Goal: Transaction & Acquisition: Purchase product/service

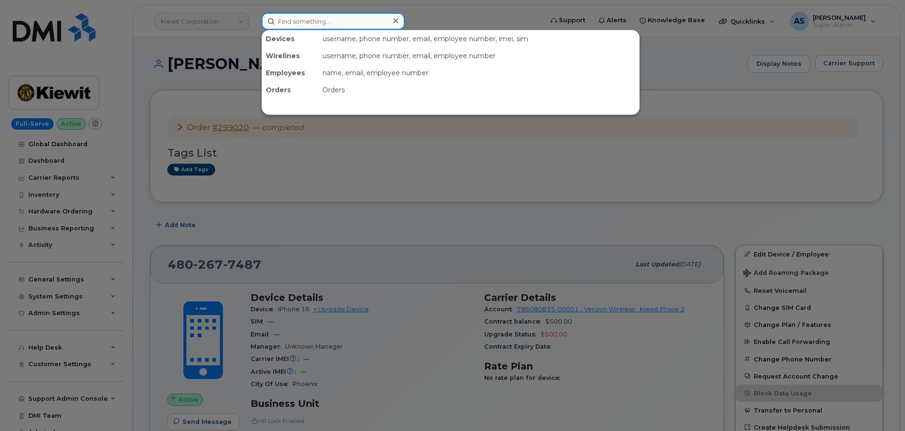
click at [313, 25] on input at bounding box center [332, 21] width 143 height 17
paste input "355135951083802"
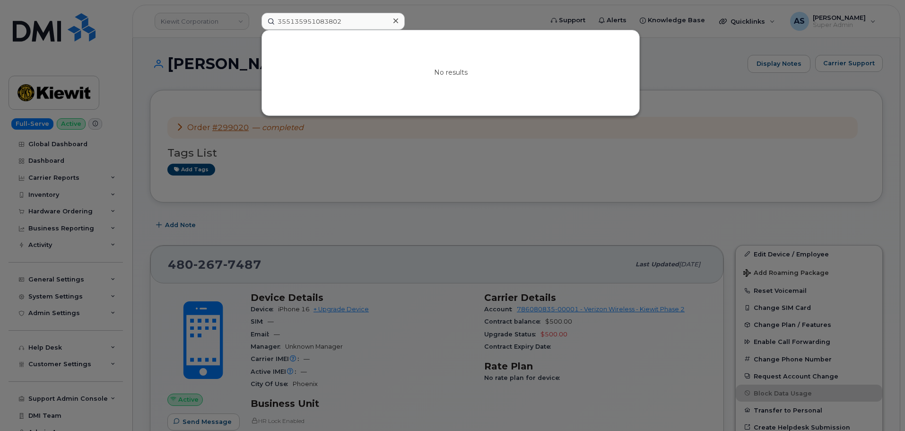
click at [688, 82] on div at bounding box center [452, 215] width 905 height 431
drag, startPoint x: 360, startPoint y: 23, endPoint x: 129, endPoint y: 23, distance: 231.7
click at [254, 23] on div "355135951083802 No results" at bounding box center [399, 21] width 290 height 17
paste input "89148000012700548213"
type input "89148000012700548213"
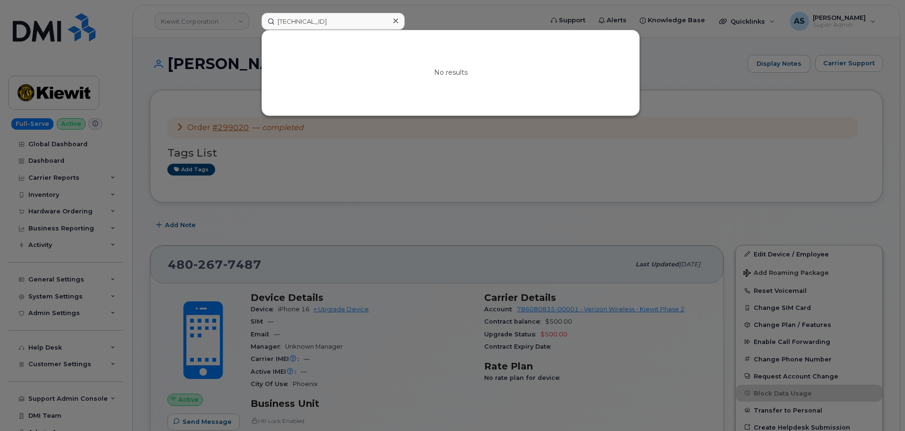
click at [215, 51] on div at bounding box center [452, 215] width 905 height 431
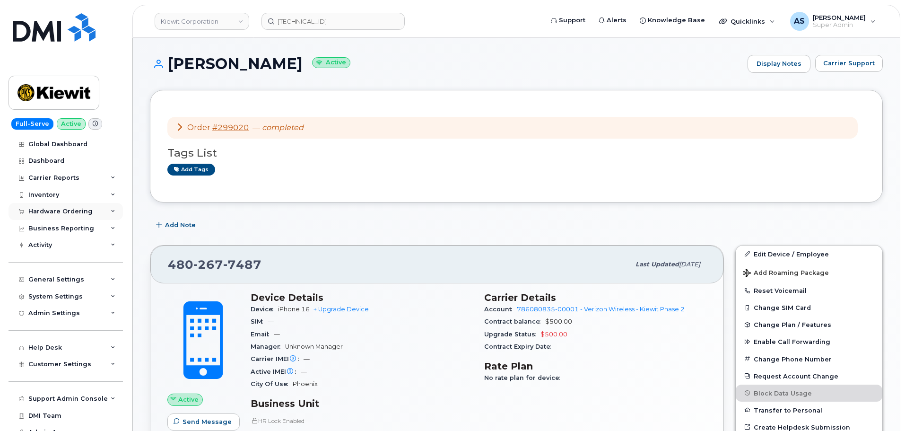
click at [99, 210] on div "Hardware Ordering" at bounding box center [66, 211] width 114 height 17
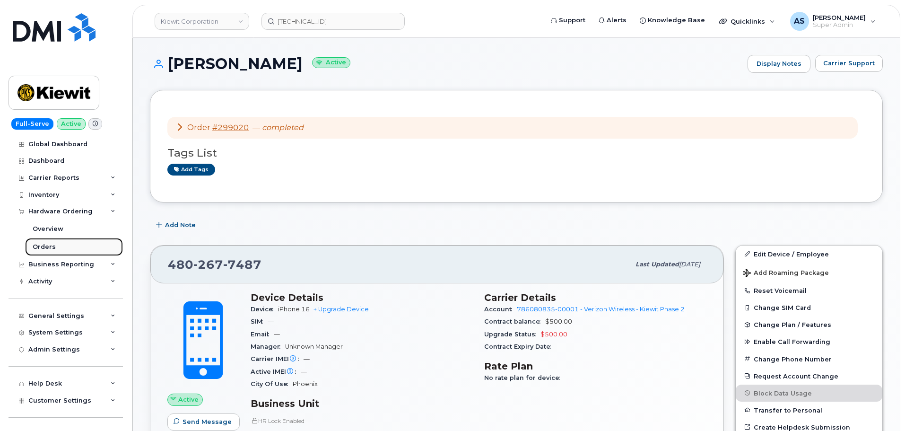
click at [61, 244] on link "Orders" at bounding box center [74, 247] width 98 height 18
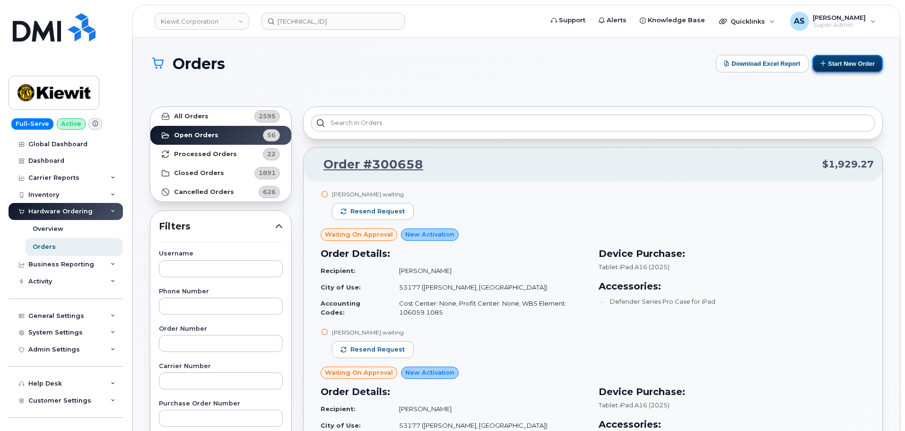
drag, startPoint x: 841, startPoint y: 64, endPoint x: 839, endPoint y: 70, distance: 6.4
click at [840, 65] on button "Start New Order" at bounding box center [847, 63] width 70 height 17
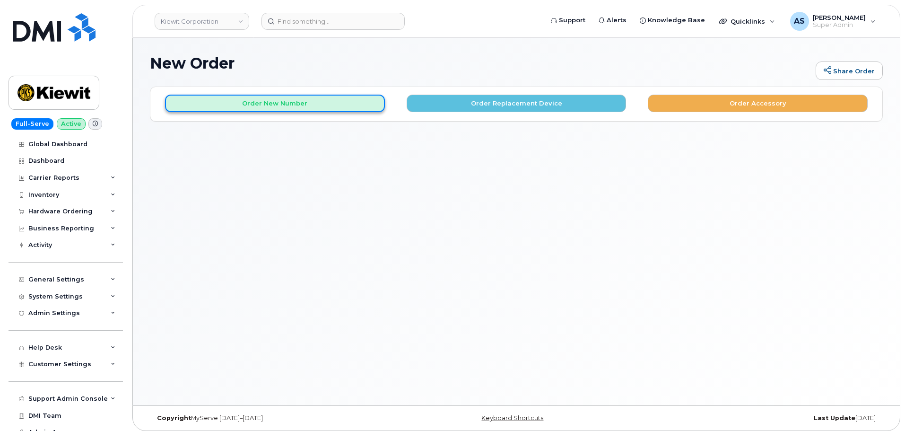
click at [327, 109] on button "Order New Number" at bounding box center [275, 103] width 220 height 17
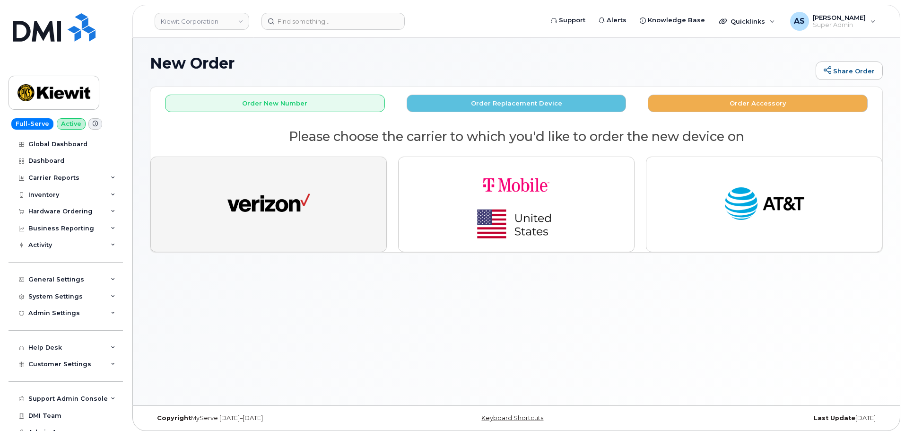
click at [314, 187] on button "button" at bounding box center [268, 205] width 236 height 96
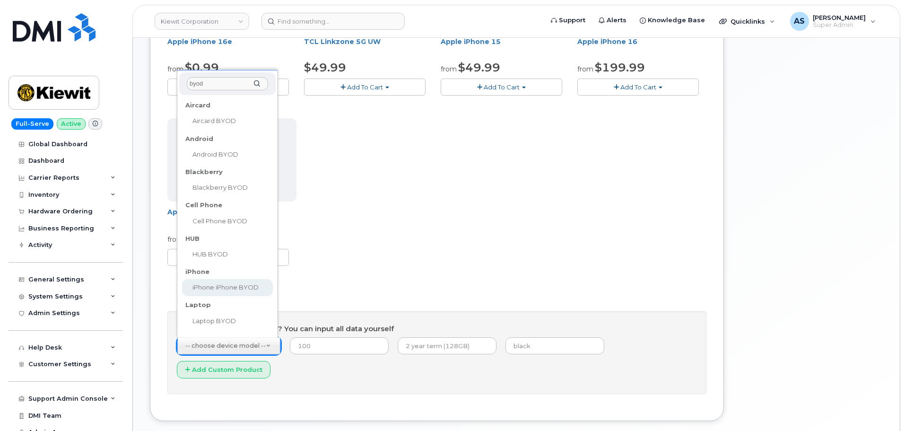
type input "byod"
select select "2421"
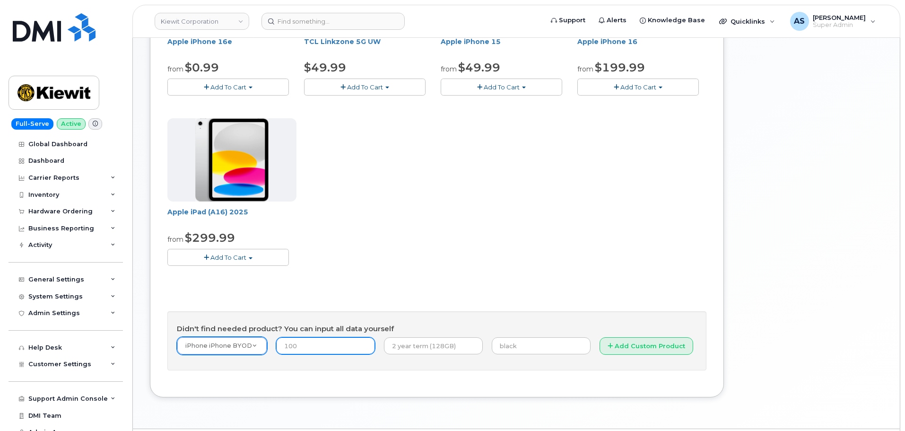
click at [315, 347] on input "number" at bounding box center [325, 345] width 99 height 17
type input "0"
click at [406, 348] on input "text" at bounding box center [433, 345] width 99 height 17
type input "2 year term"
click at [505, 345] on input "text" at bounding box center [541, 345] width 99 height 17
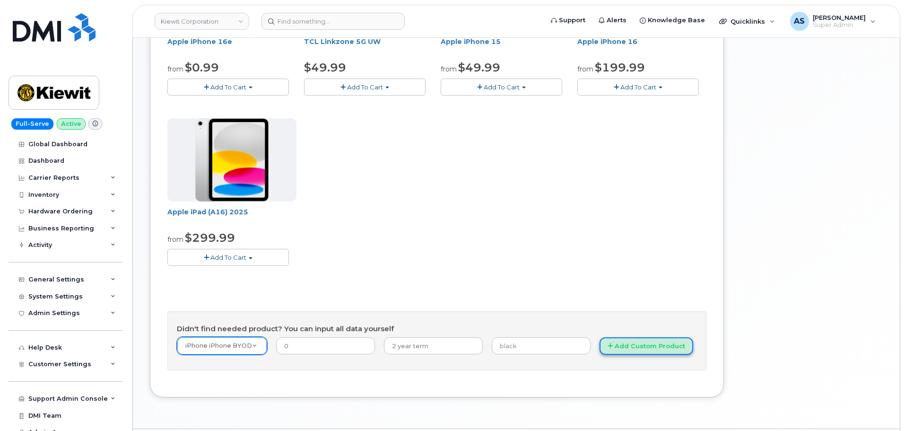
click at [631, 343] on button "Add Custom Product" at bounding box center [647, 345] width 94 height 17
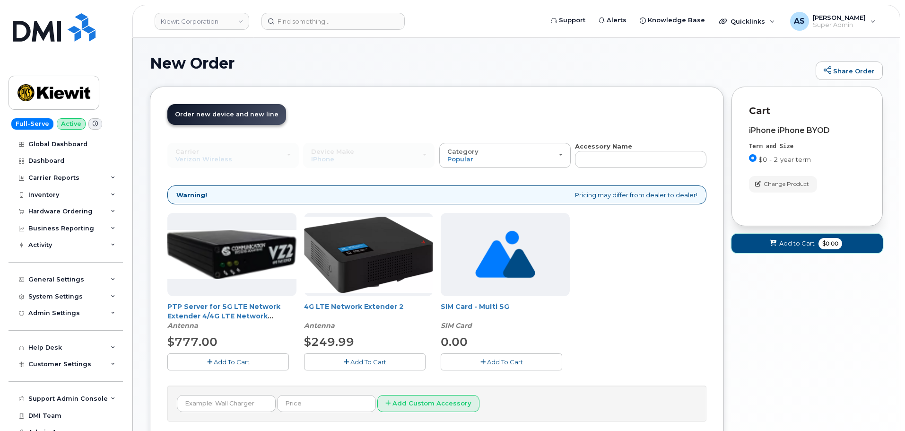
click at [785, 246] on span "Add to Cart" at bounding box center [796, 243] width 35 height 9
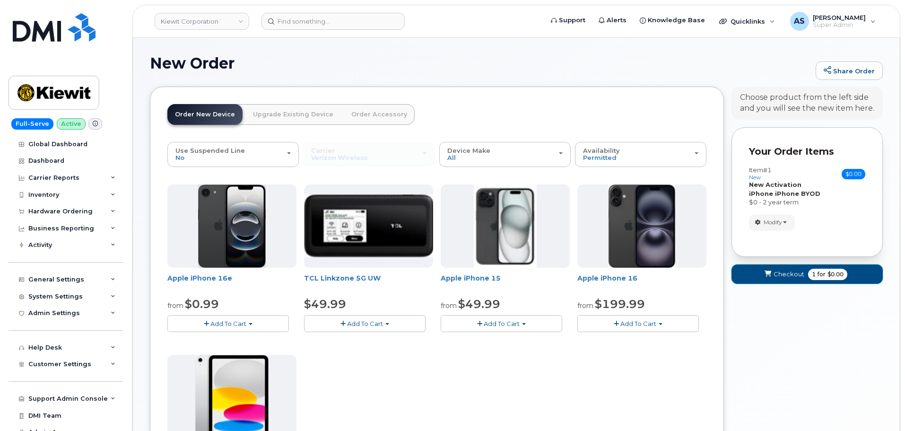
click at [771, 279] on span "submit" at bounding box center [767, 274] width 9 height 9
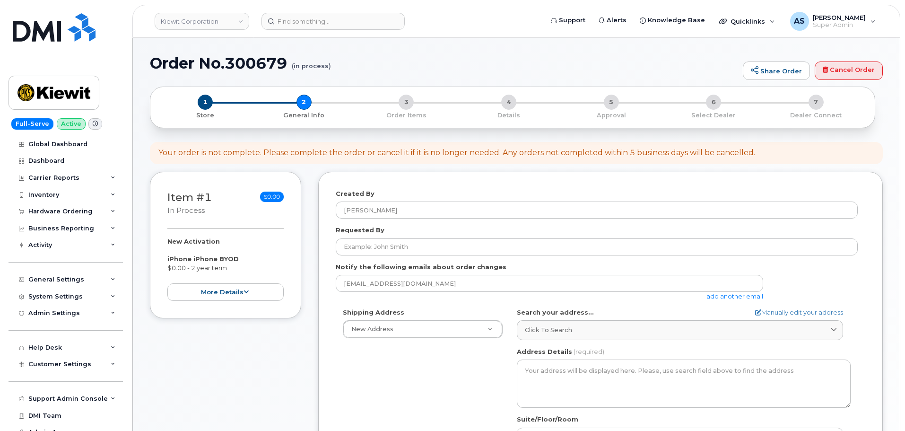
select select
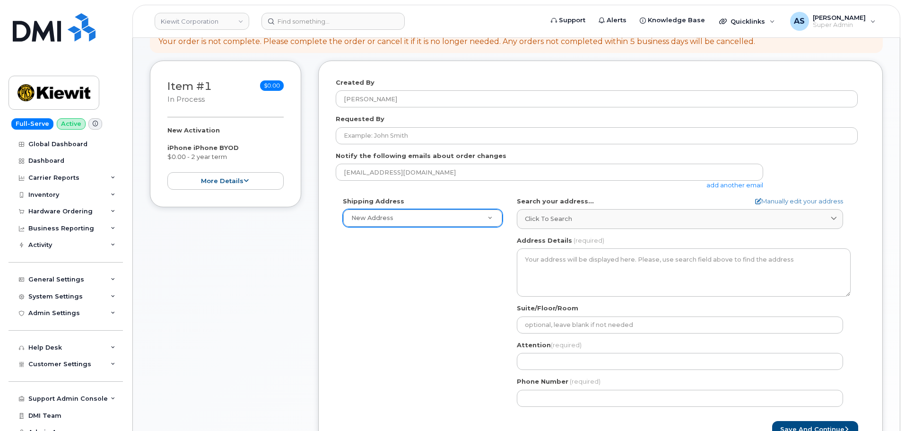
scroll to position [95, 0]
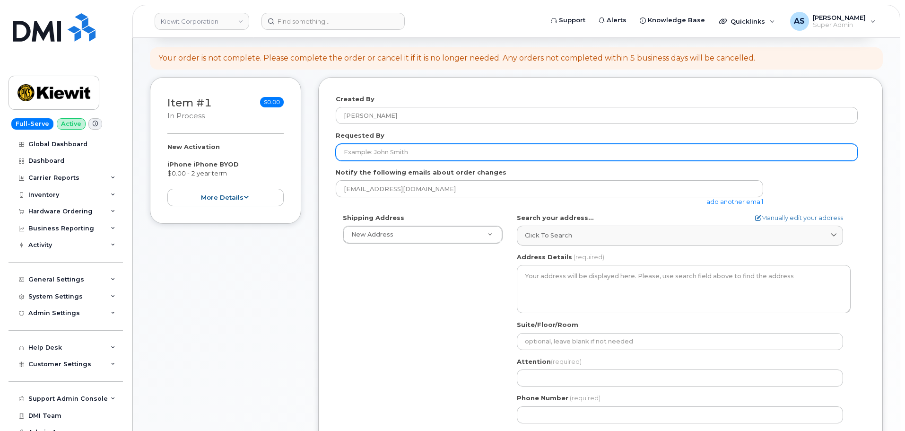
click at [403, 155] on input "Requested By" at bounding box center [597, 152] width 522 height 17
type input "[PERSON_NAME]"
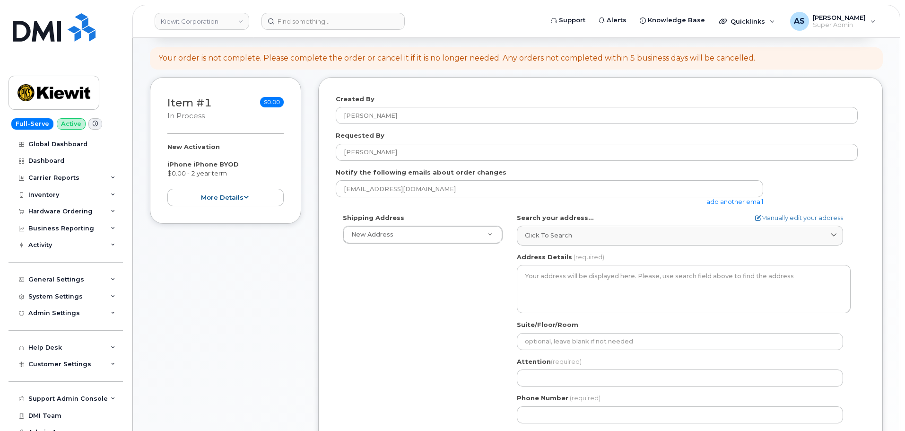
drag, startPoint x: 418, startPoint y: 312, endPoint x: 423, endPoint y: 313, distance: 4.8
click at [418, 312] on div "Shipping Address New Address New Address 118 Caddo Dr 2306 foreman rd 4518 S 13…" at bounding box center [597, 321] width 522 height 217
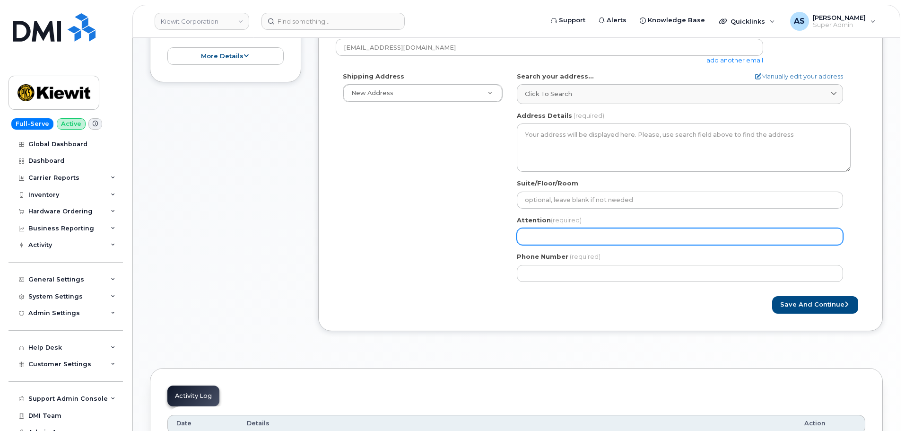
scroll to position [236, 0]
click at [549, 236] on input "Attention (required)" at bounding box center [680, 235] width 326 height 17
select select
type input "R"
select select
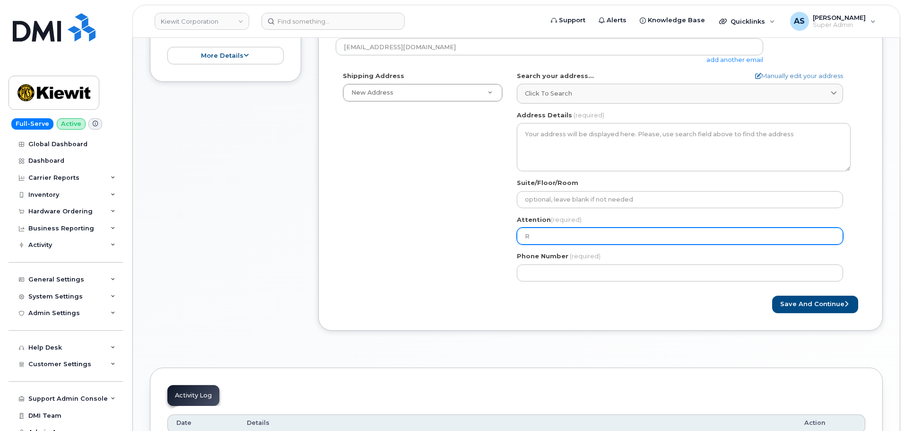
type input "Ri"
select select
type input "Ril"
select select
type input "Rile"
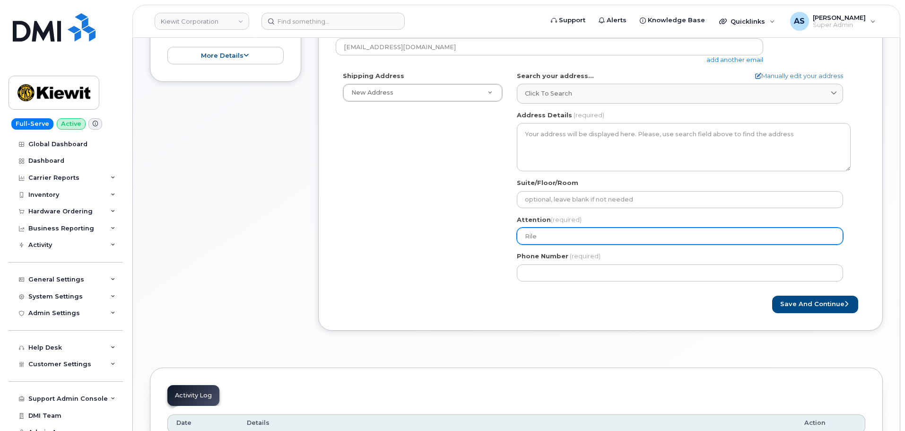
select select
type input "[PERSON_NAME]"
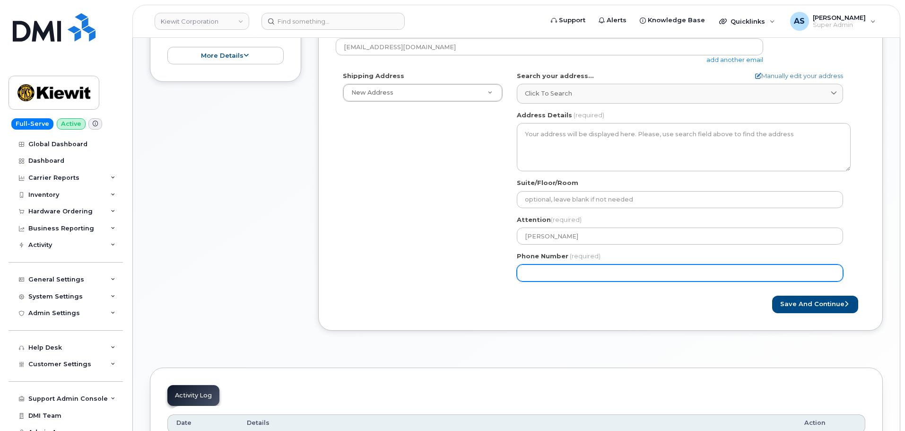
click at [566, 273] on input "Phone Number" at bounding box center [680, 272] width 326 height 17
click at [568, 273] on input "Phone Number" at bounding box center [680, 272] width 326 height 17
paste input "7857477935"
select select
type input "7857477935"
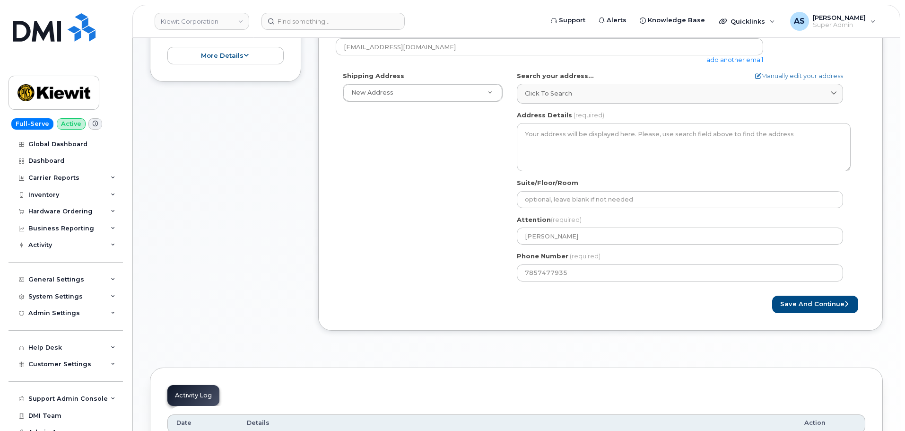
click at [424, 291] on form "Created By Alexander Strull Requested By Riley Nash Notify the following emails…" at bounding box center [601, 133] width 530 height 360
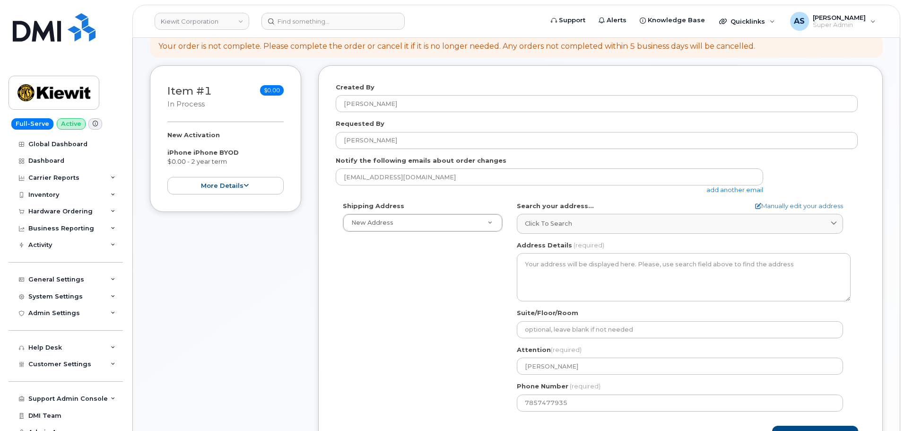
scroll to position [95, 0]
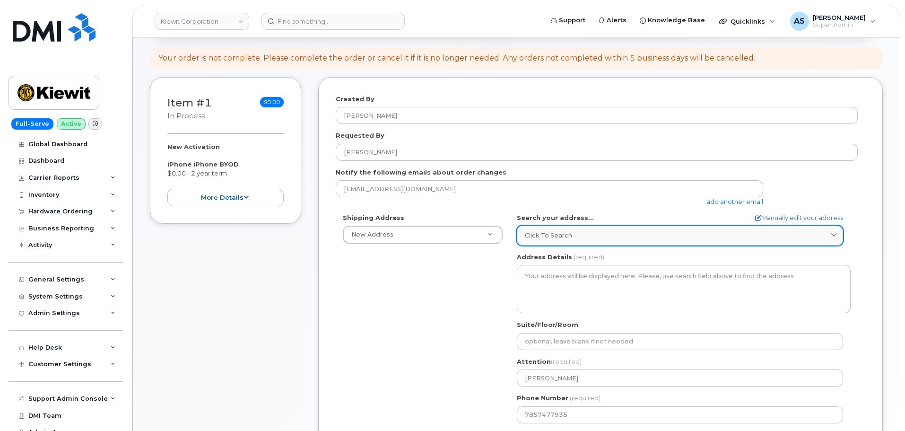
click at [568, 233] on span "Click to search" at bounding box center [548, 235] width 47 height 9
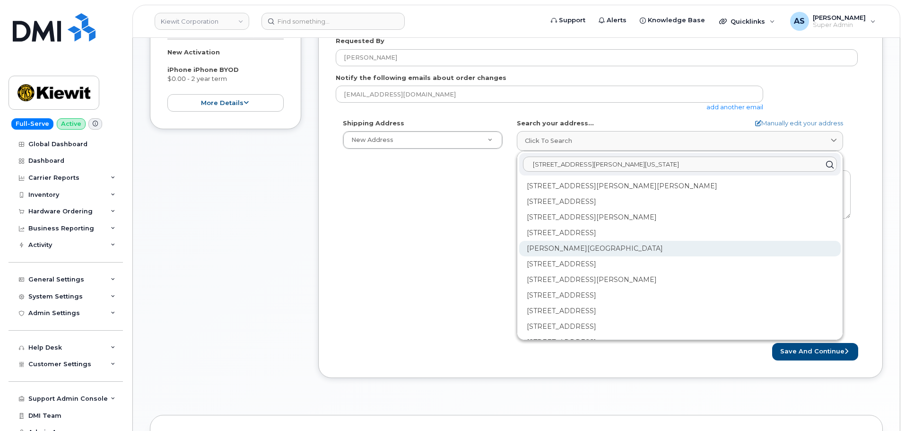
scroll to position [0, 0]
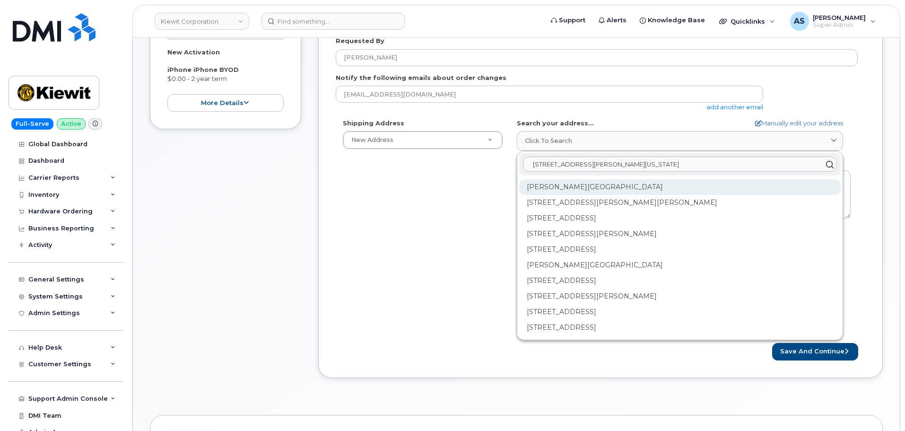
type input "2306 foreman rd orange texas"
click at [661, 191] on div "Foreman Rd Orange TX 77630" at bounding box center [680, 187] width 322 height 16
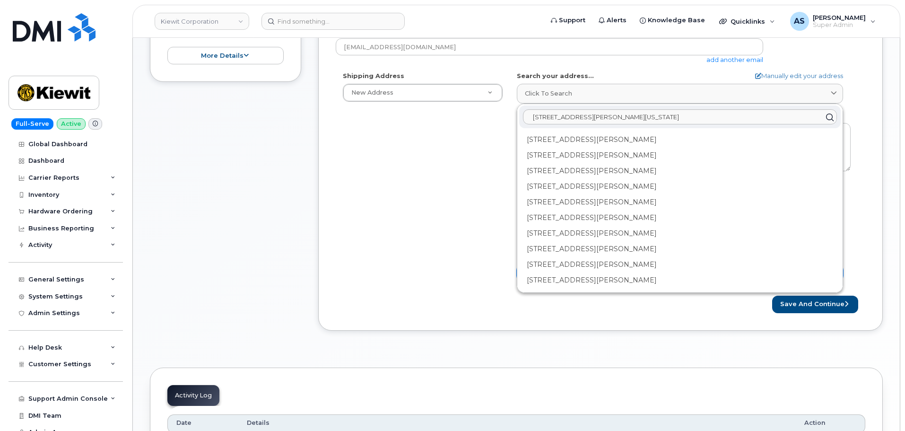
click at [385, 239] on div "Shipping Address New Address New Address 118 Caddo Dr 2306 foreman rd 4518 S 13…" at bounding box center [597, 179] width 522 height 217
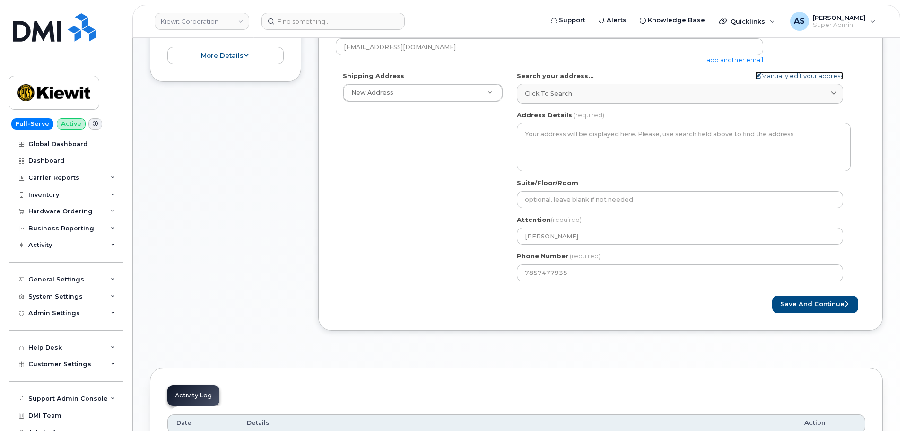
click at [824, 73] on link "Manually edit your address" at bounding box center [799, 75] width 88 height 9
select select
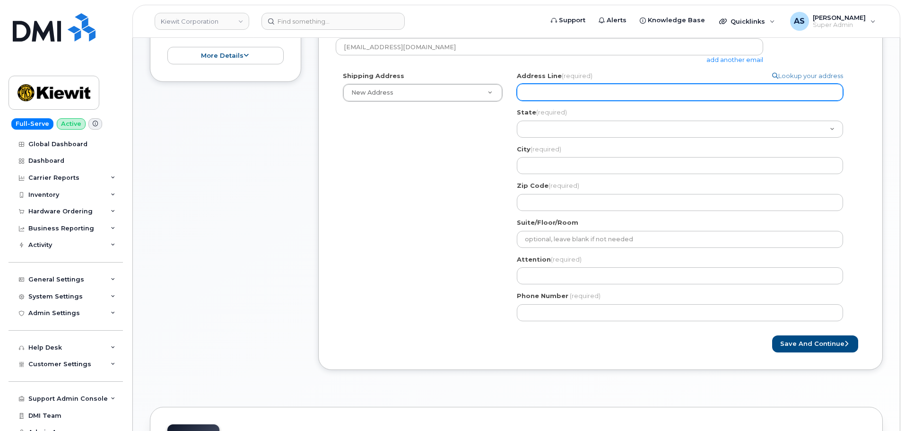
click at [540, 97] on input "Address Line (required)" at bounding box center [680, 92] width 326 height 17
type input "2306 Foreman Rd"
select select
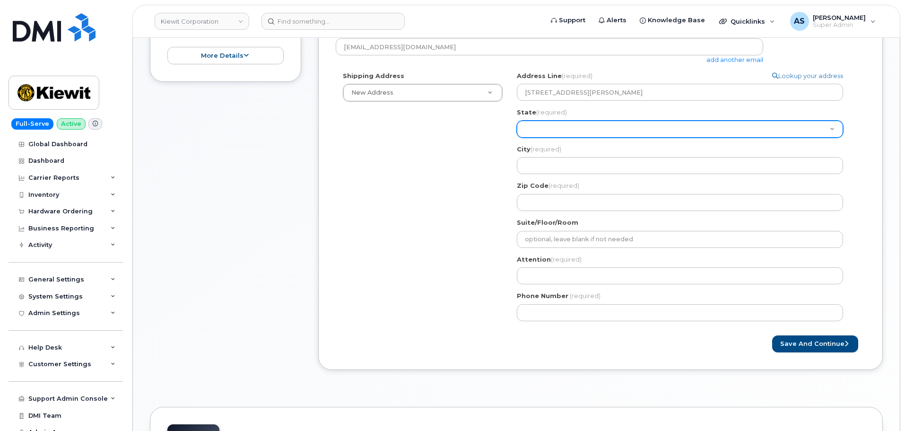
click at [575, 129] on select "Alabama Alaska American Samoa Arizona Arkansas California Colorado Connecticut …" at bounding box center [680, 129] width 326 height 17
select select "TX"
click at [517, 121] on select "Alabama Alaska American Samoa Arizona Arkansas California Colorado Connecticut …" at bounding box center [680, 129] width 326 height 17
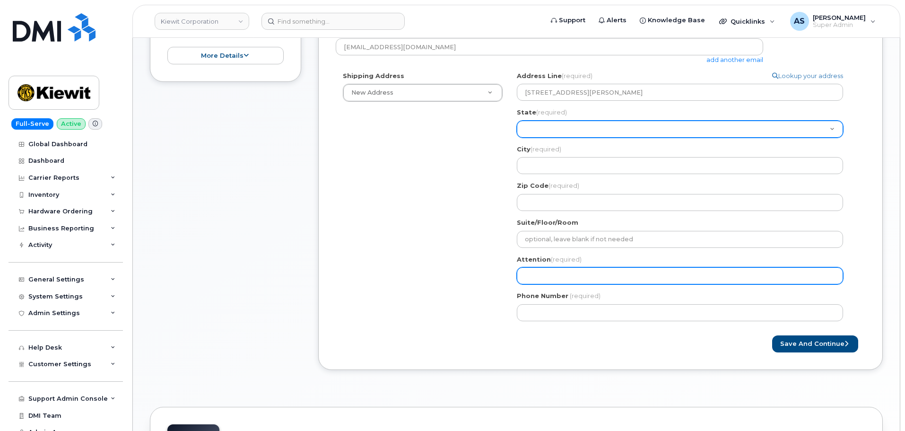
select select
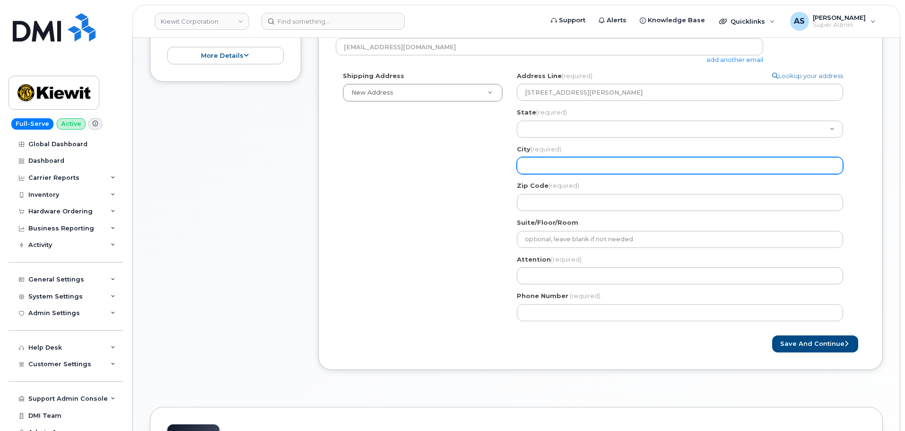
click at [577, 162] on input "City (required)" at bounding box center [680, 165] width 326 height 17
type input "Orange"
select select
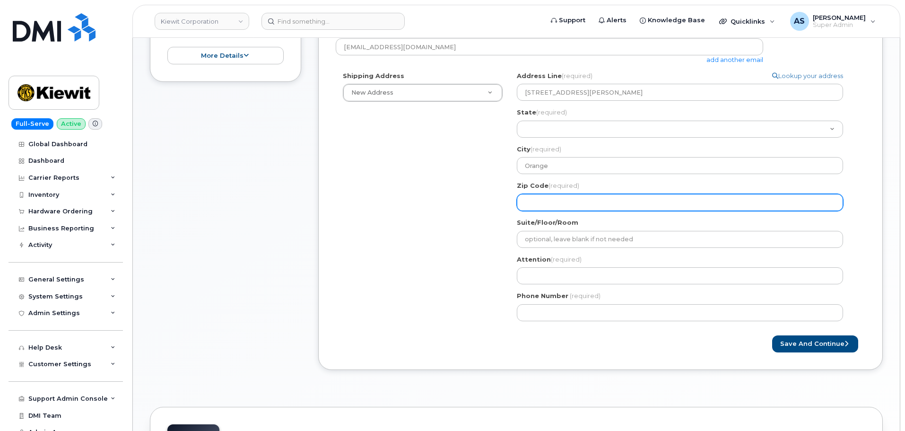
click at [554, 204] on input "Zip Code (required)" at bounding box center [680, 202] width 326 height 17
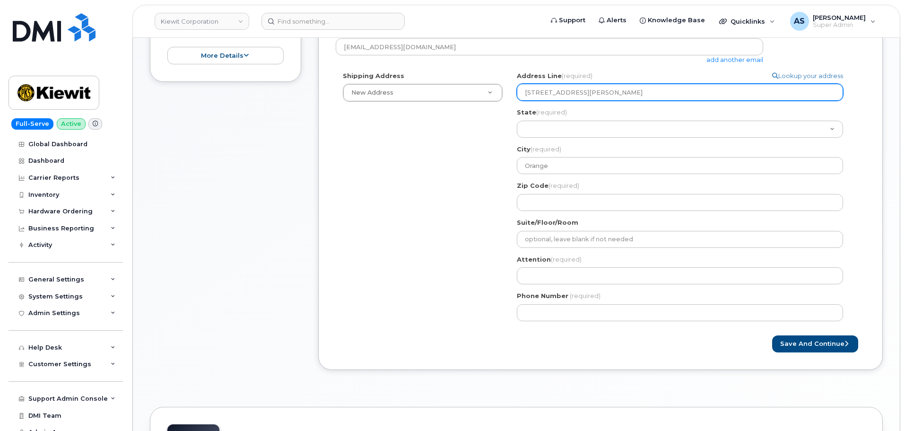
click at [587, 92] on input "2306 Foreman Rd" at bounding box center [680, 92] width 326 height 17
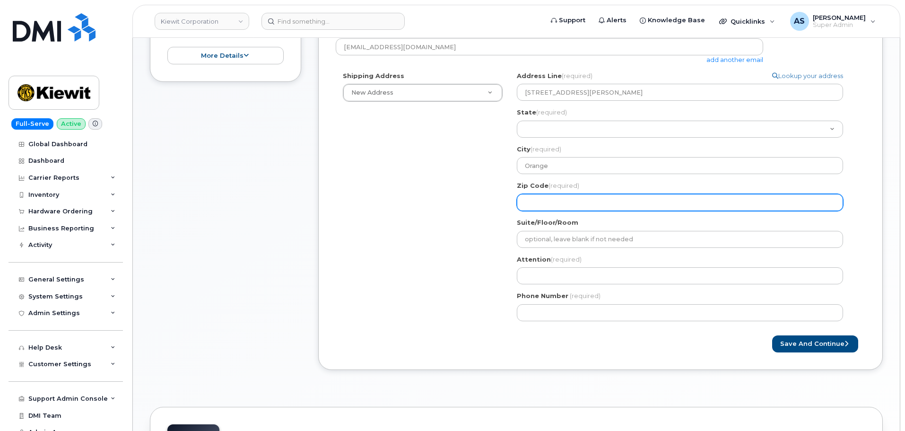
click at [537, 198] on input "Zip Code (required)" at bounding box center [680, 202] width 326 height 17
type input "77630"
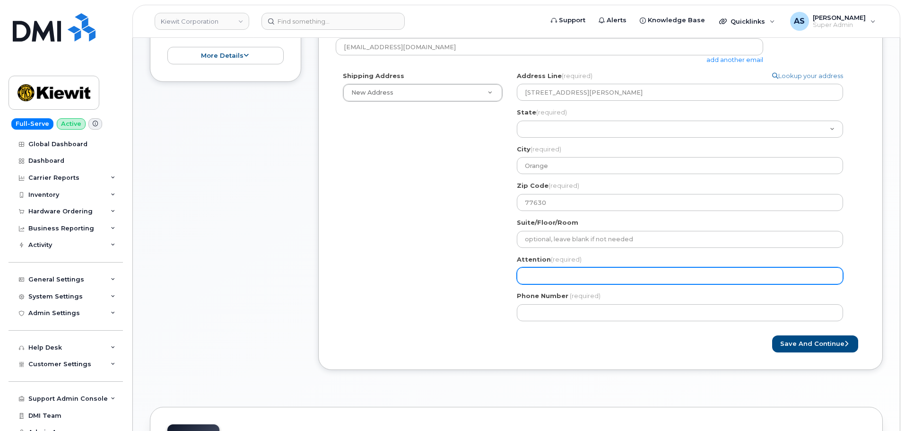
click at [556, 273] on input "Attention (required)" at bounding box center [680, 275] width 326 height 17
select select
type input "R"
select select
type input "Ri"
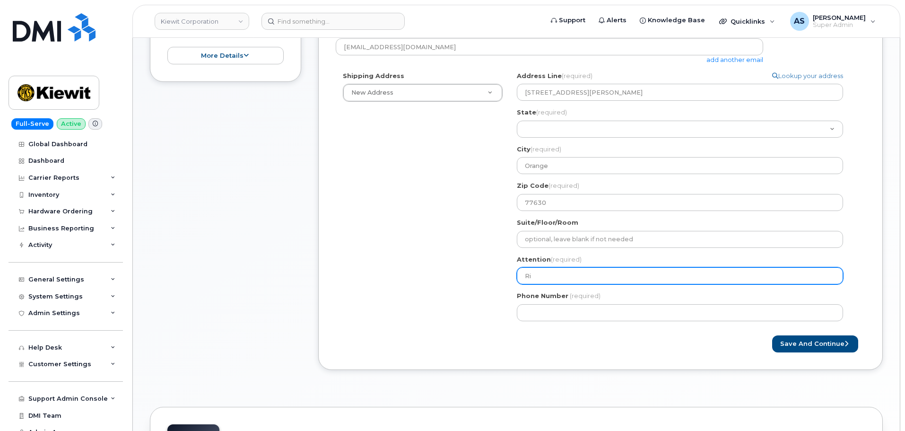
select select
type input "Ril"
select select
type input "Rile"
select select
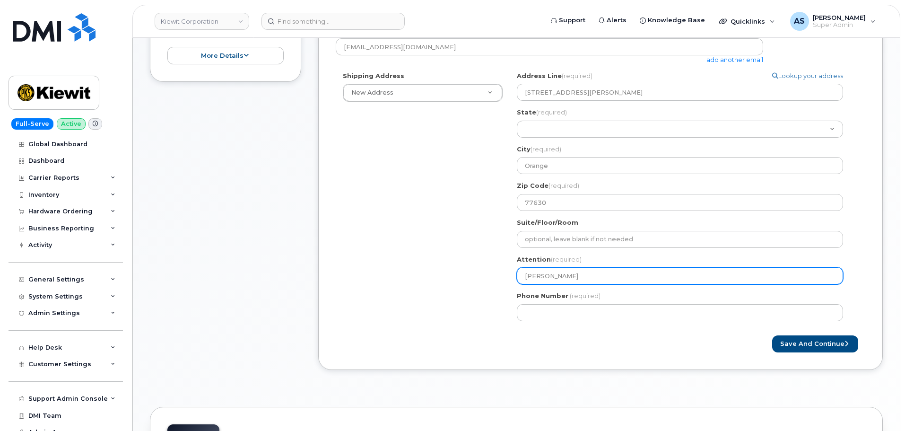
type input "Riley"
select select
type input "Riley N"
select select
type input "Riley Na"
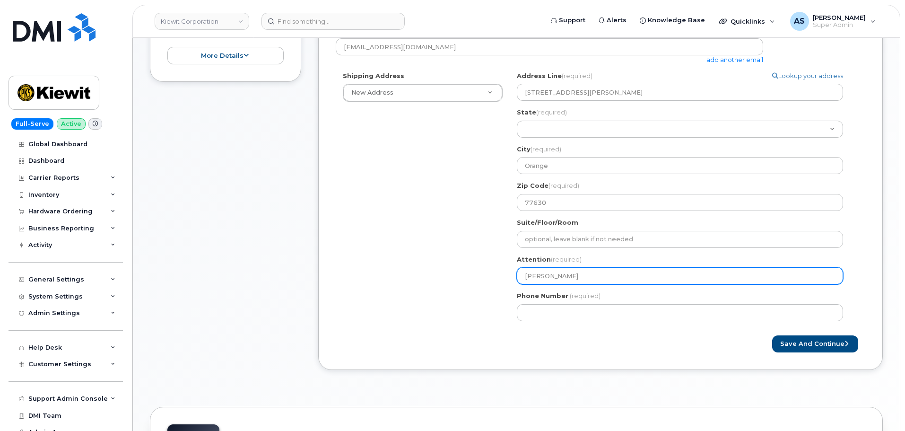
select select
type input "Riley Nas"
select select
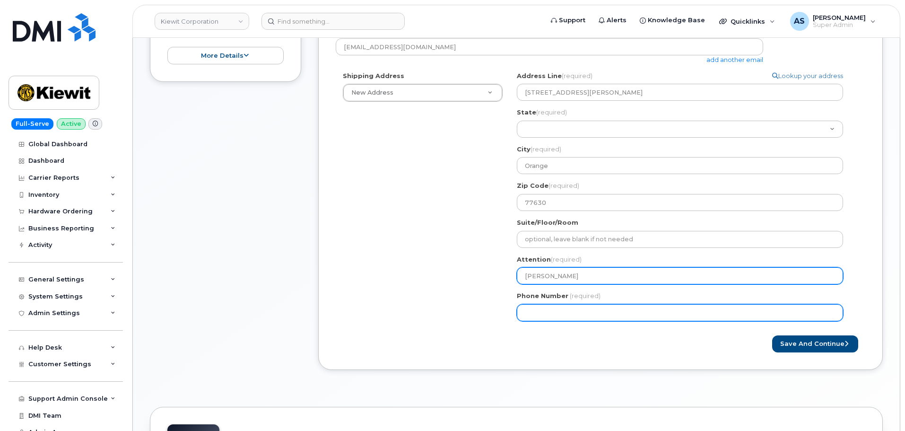
type input "[PERSON_NAME]"
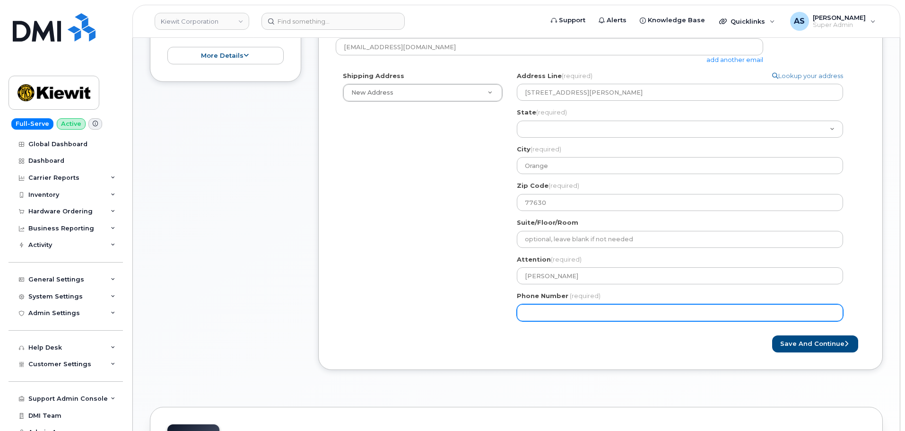
click at [533, 313] on input "Phone Number" at bounding box center [680, 312] width 326 height 17
paste input "7857477935"
select select
type input "7857477935"
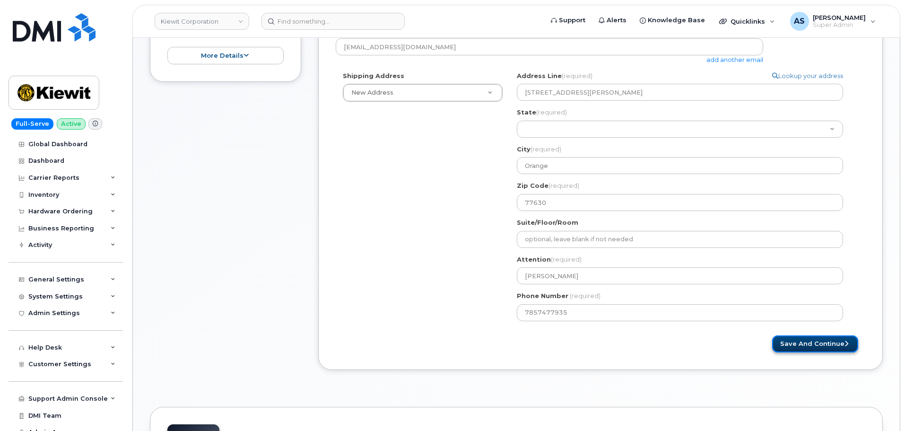
click at [816, 347] on button "Save and Continue" at bounding box center [815, 343] width 86 height 17
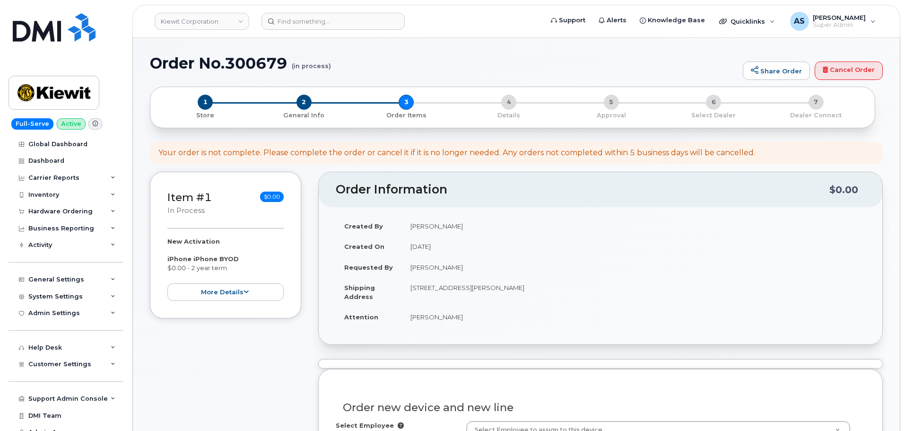
select select
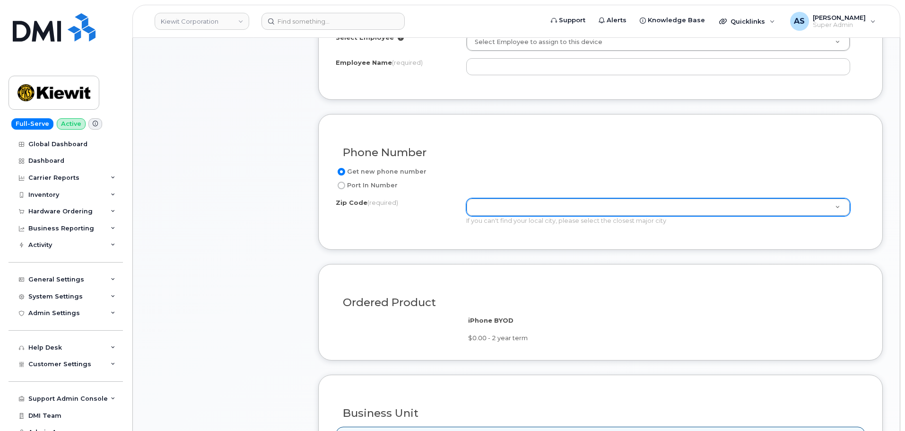
scroll to position [378, 0]
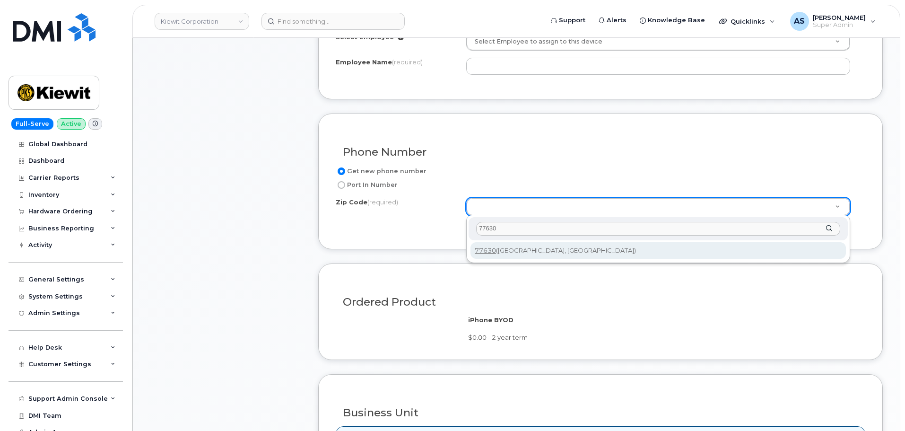
type input "77630"
type input "77630 ([GEOGRAPHIC_DATA], [GEOGRAPHIC_DATA])"
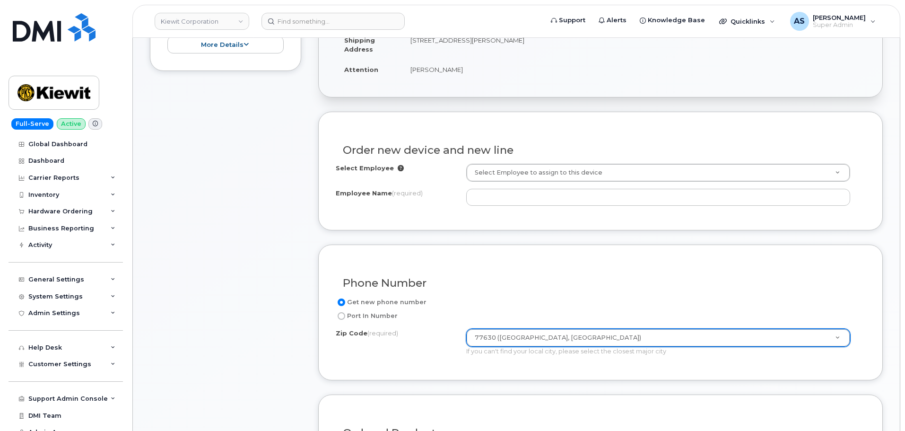
scroll to position [236, 0]
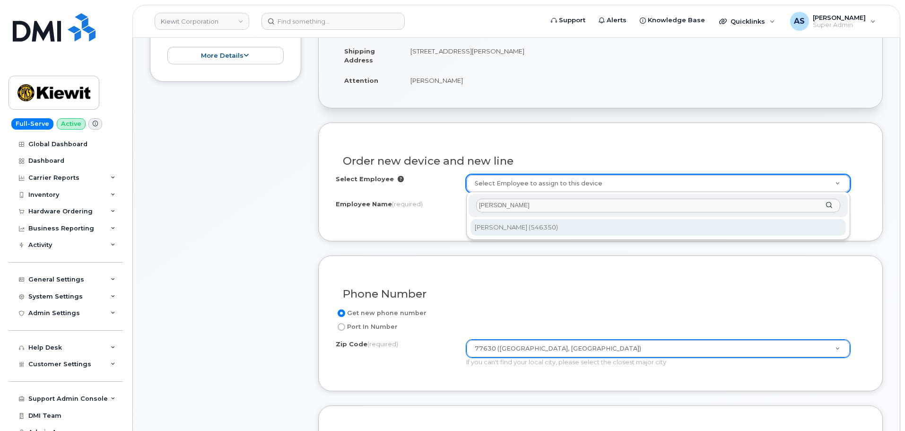
type input "[PERSON_NAME]"
type input "2172162"
type input "[PERSON_NAME]"
type input "[STREET_ADDRESS][PERSON_NAME]"
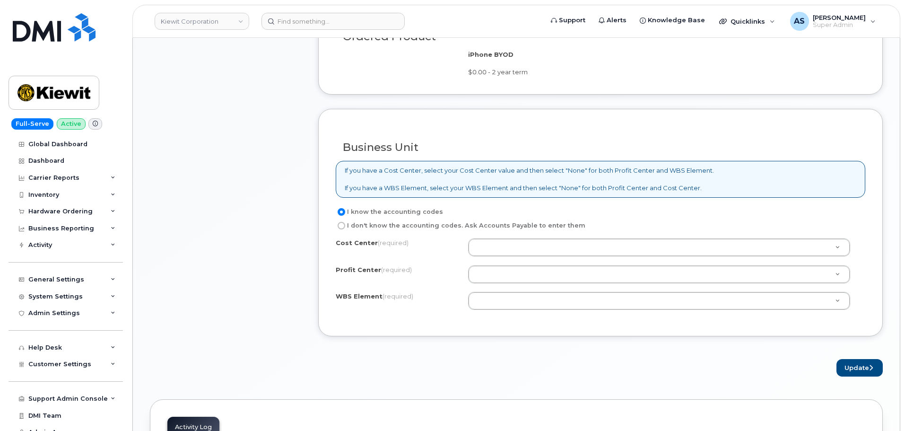
scroll to position [662, 0]
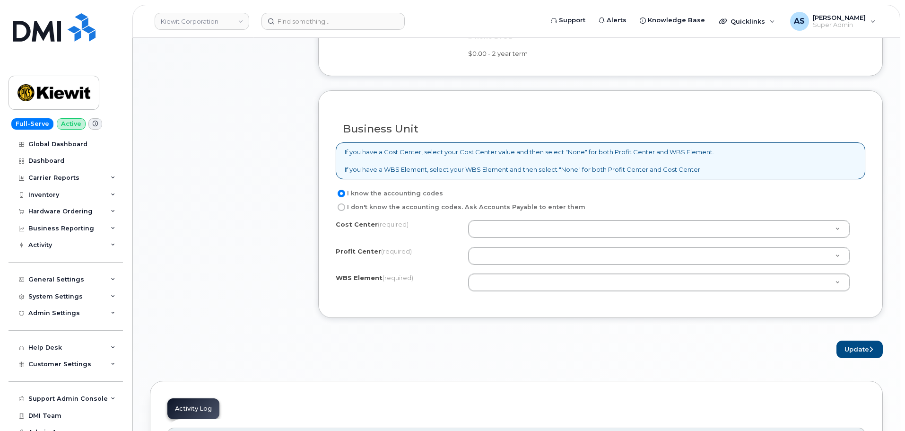
drag, startPoint x: 547, startPoint y: 282, endPoint x: 538, endPoint y: 276, distance: 10.6
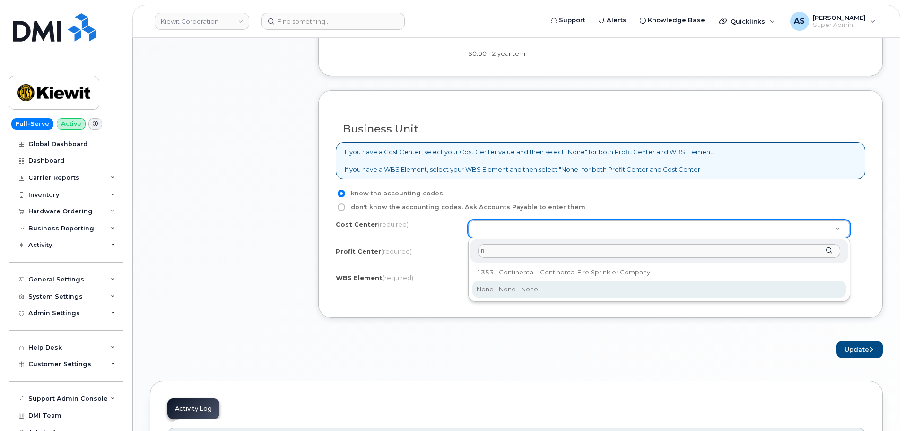
type input "n"
type input "None"
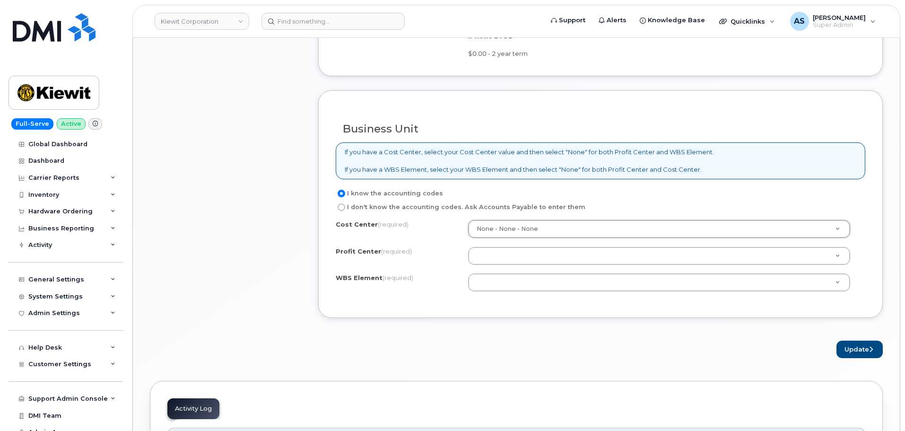
type input "n"
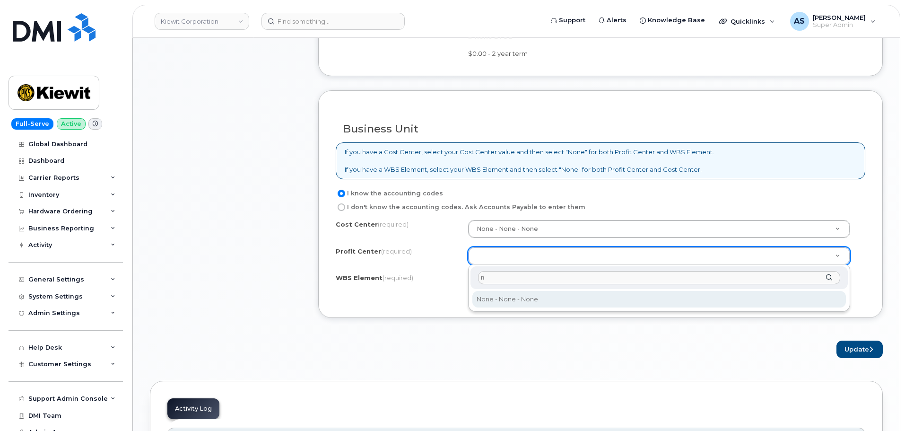
type input "n"
select select "None"
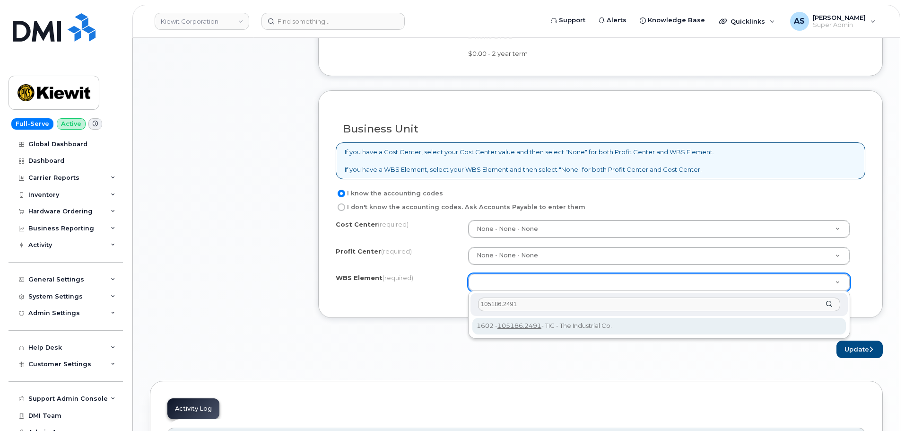
type input "105186.2491"
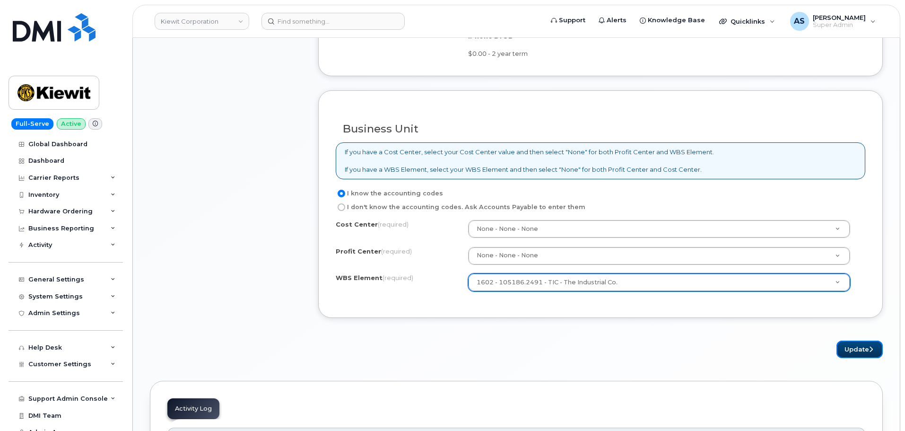
drag, startPoint x: 873, startPoint y: 346, endPoint x: 785, endPoint y: 335, distance: 88.2
click at [873, 346] on button "Update" at bounding box center [860, 348] width 46 height 17
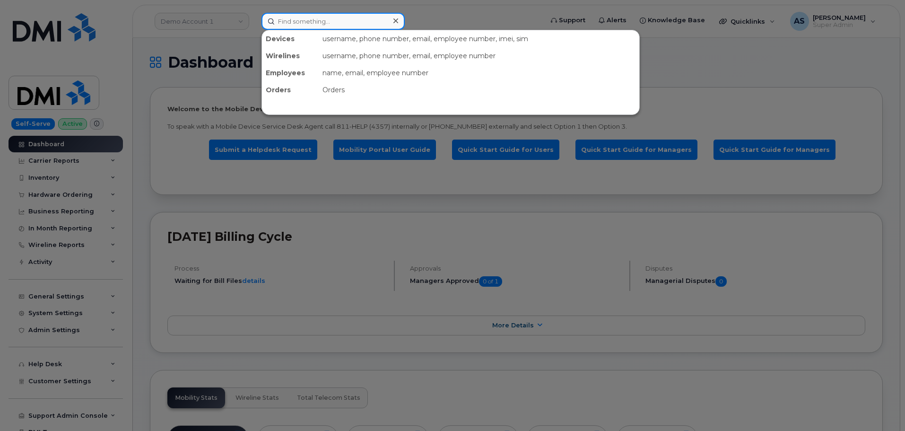
click at [305, 18] on input at bounding box center [332, 21] width 143 height 17
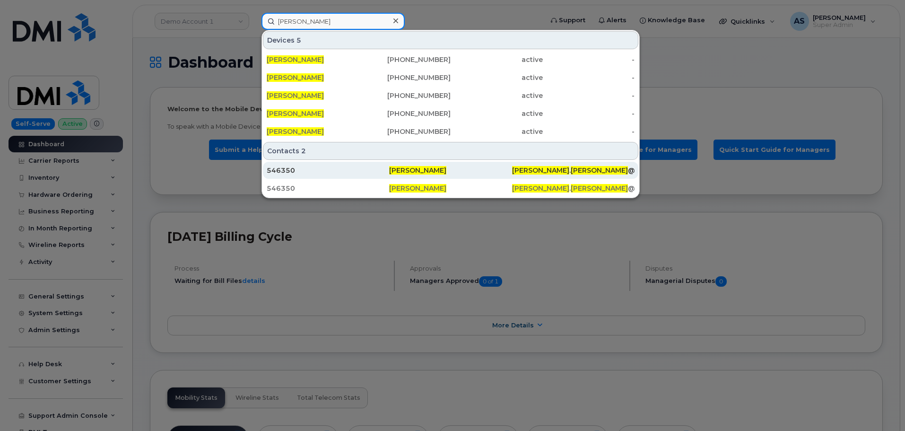
type input "riley nash"
click at [347, 172] on div "546350" at bounding box center [328, 170] width 122 height 9
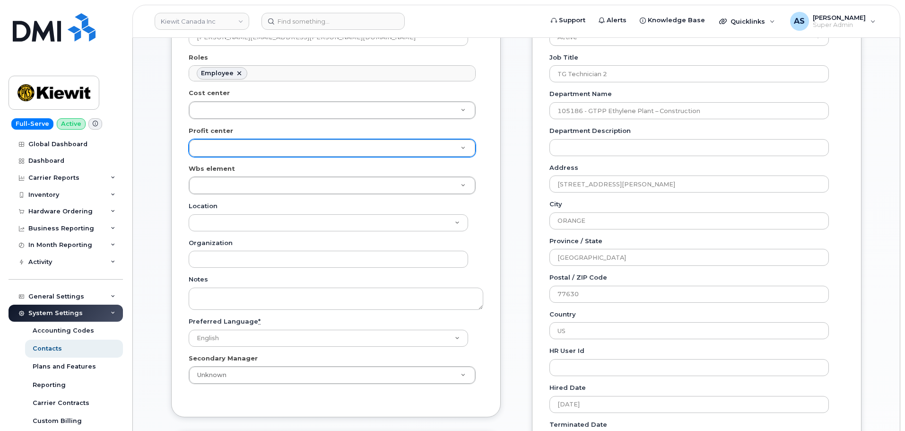
scroll to position [236, 0]
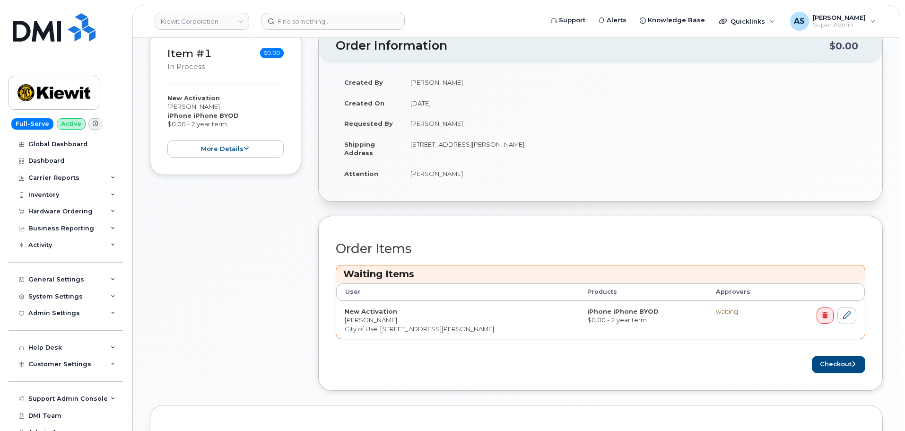
scroll to position [236, 0]
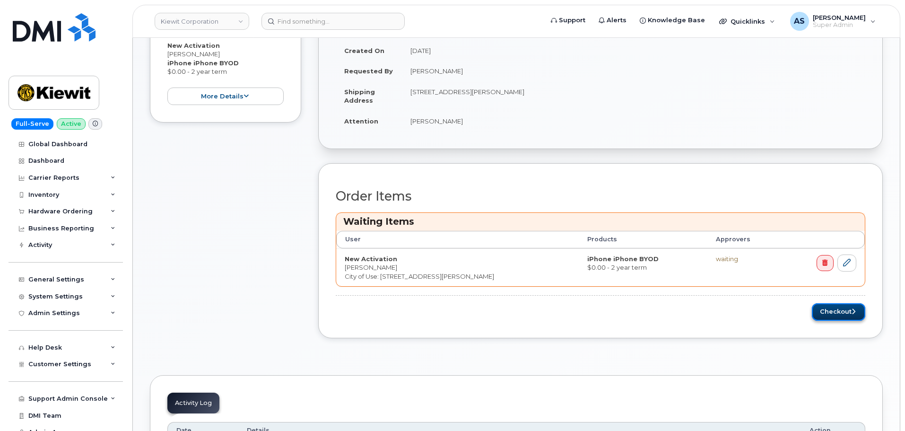
drag, startPoint x: 837, startPoint y: 312, endPoint x: 828, endPoint y: 307, distance: 10.4
click at [836, 313] on button "Checkout" at bounding box center [838, 311] width 53 height 17
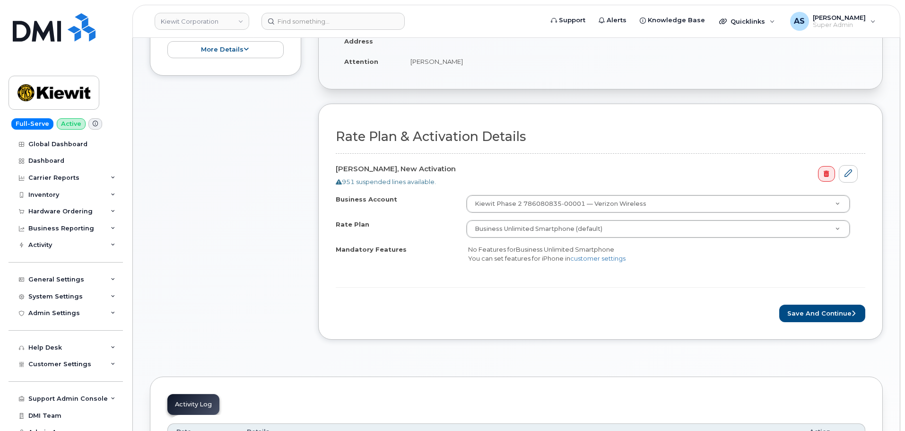
scroll to position [236, 0]
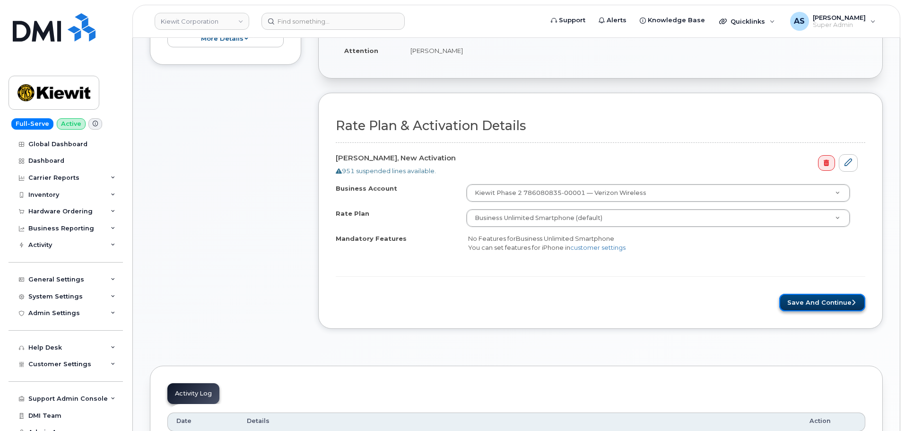
click at [800, 301] on button "Save and Continue" at bounding box center [822, 302] width 86 height 17
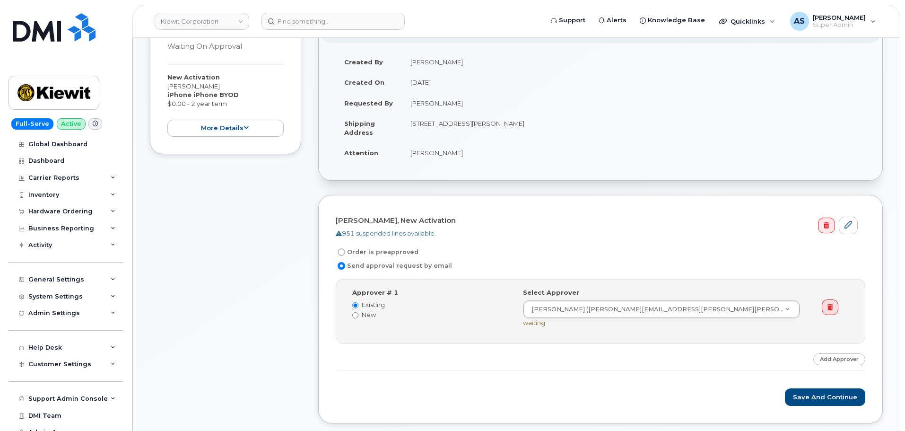
scroll to position [189, 0]
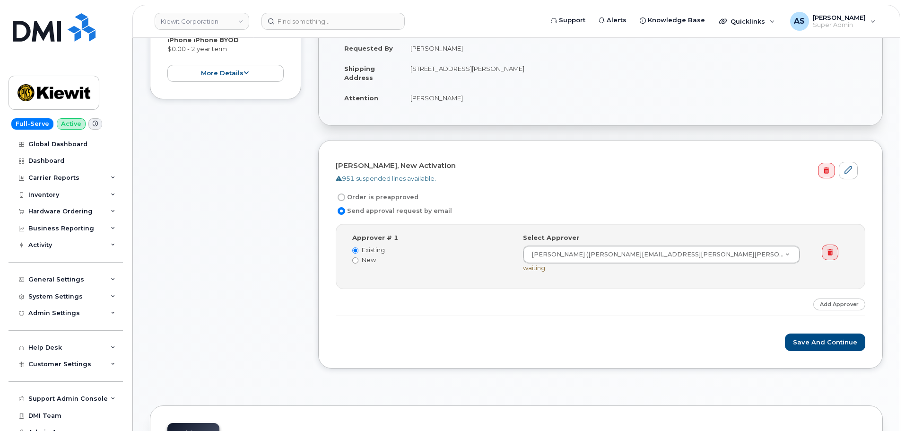
click at [340, 197] on input "Order is preapproved" at bounding box center [342, 197] width 8 height 8
radio input "true"
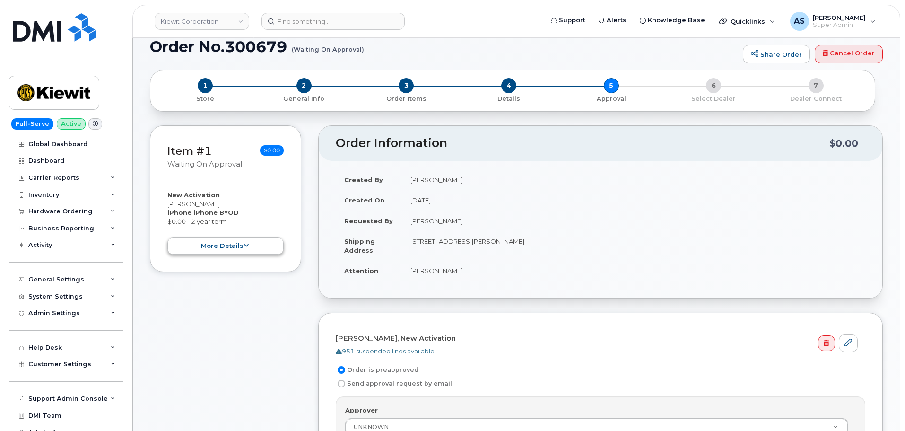
scroll to position [0, 0]
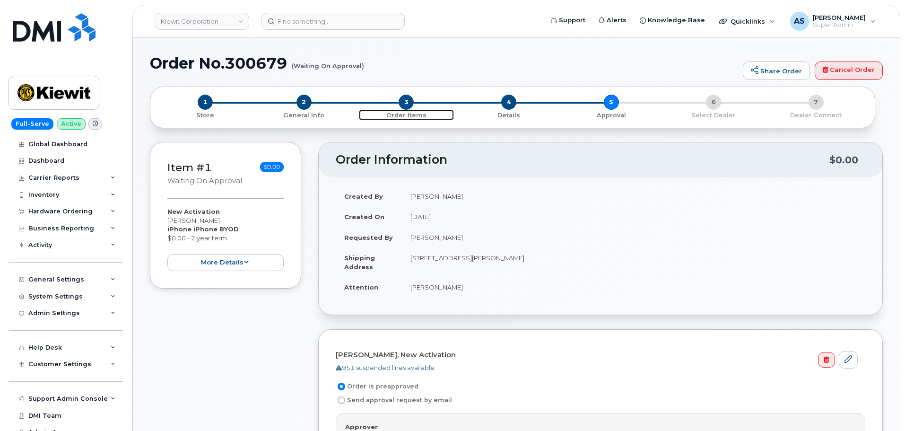
click at [411, 106] on span "3" at bounding box center [406, 102] width 15 height 15
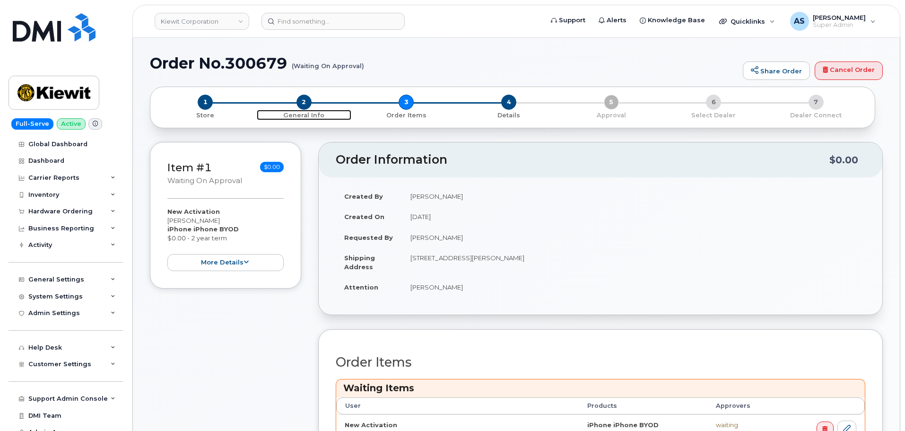
click at [302, 102] on span "2" at bounding box center [303, 102] width 15 height 15
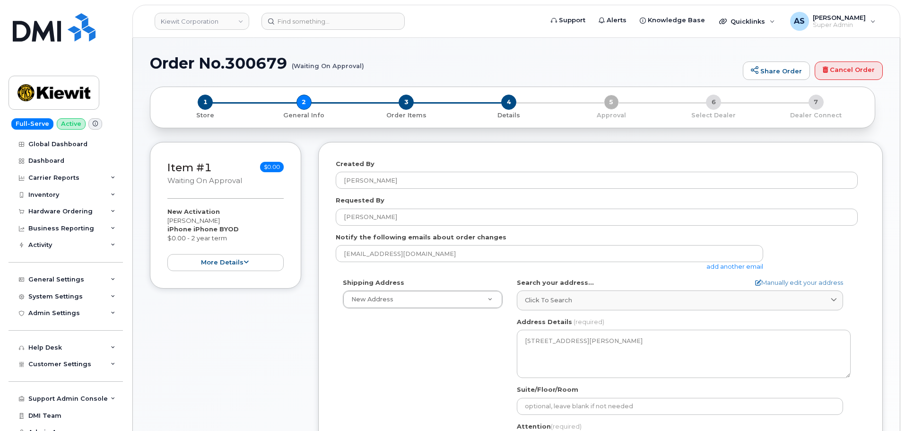
select select
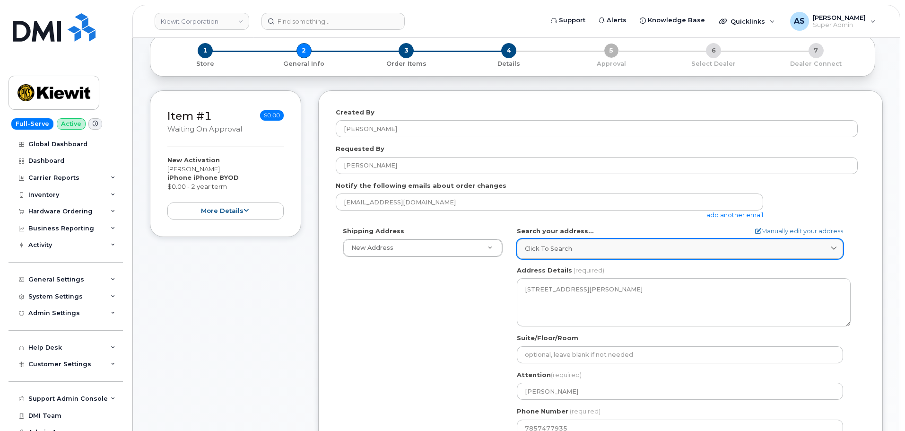
scroll to position [47, 0]
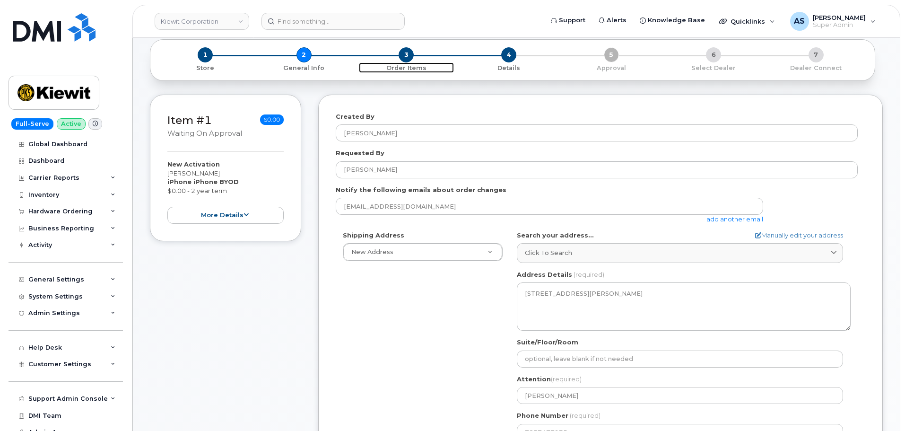
click at [410, 53] on span "3" at bounding box center [406, 54] width 15 height 15
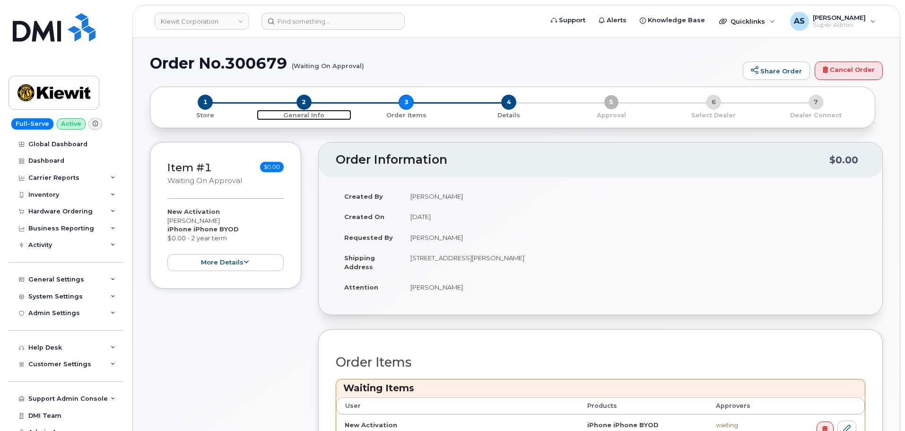
click at [306, 102] on span "2" at bounding box center [303, 102] width 15 height 15
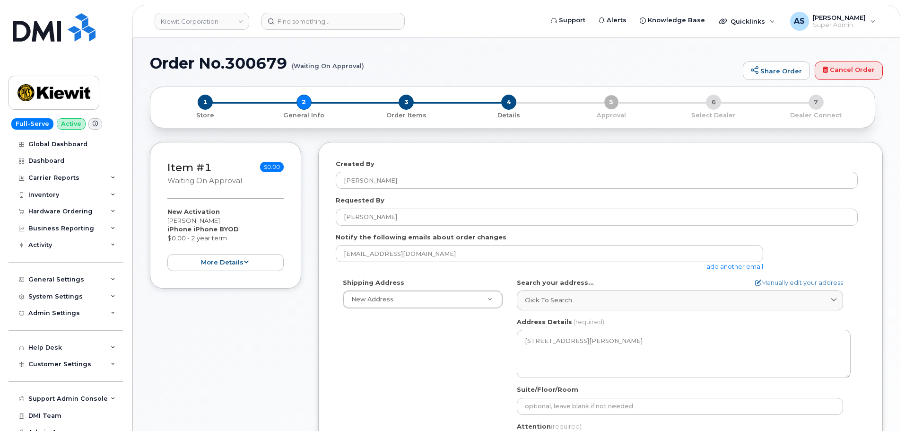
select select
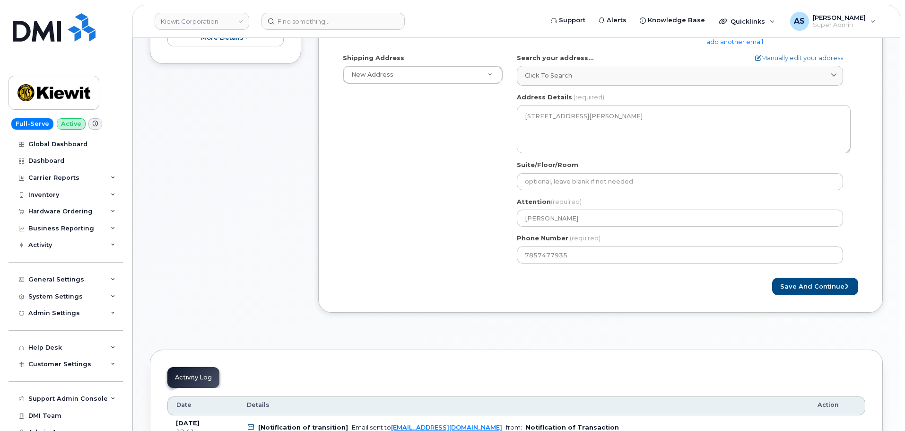
scroll to position [236, 0]
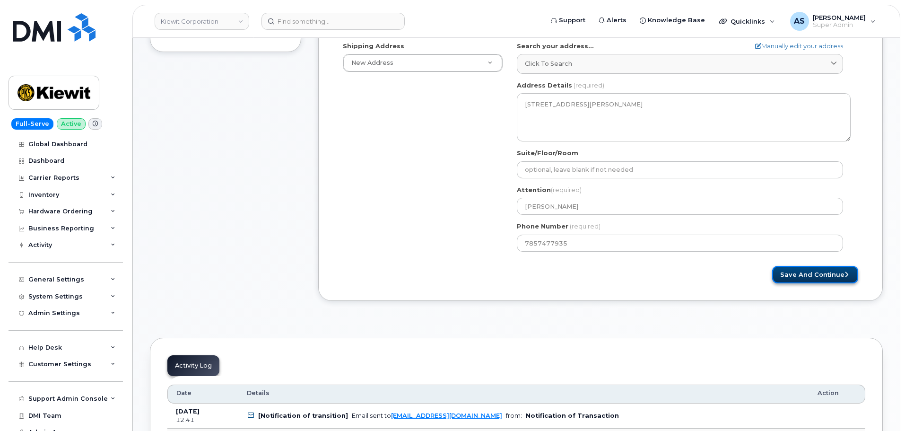
click at [819, 279] on button "Save and Continue" at bounding box center [815, 274] width 86 height 17
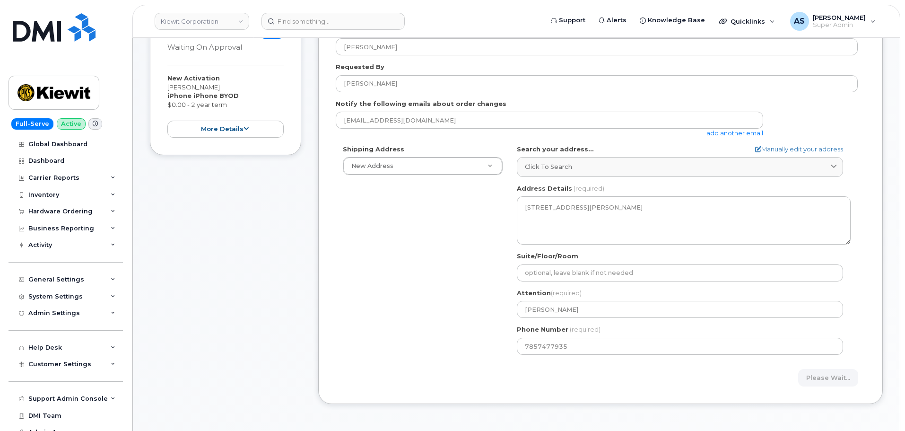
scroll to position [95, 0]
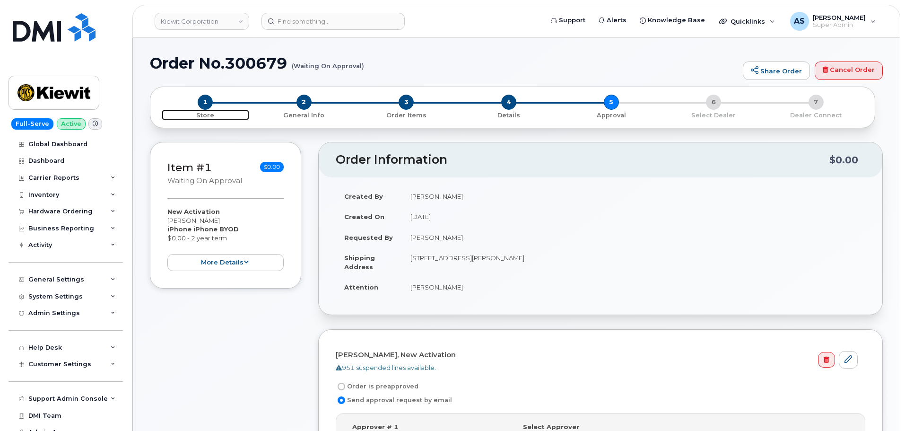
click at [209, 103] on span "1" at bounding box center [205, 102] width 15 height 15
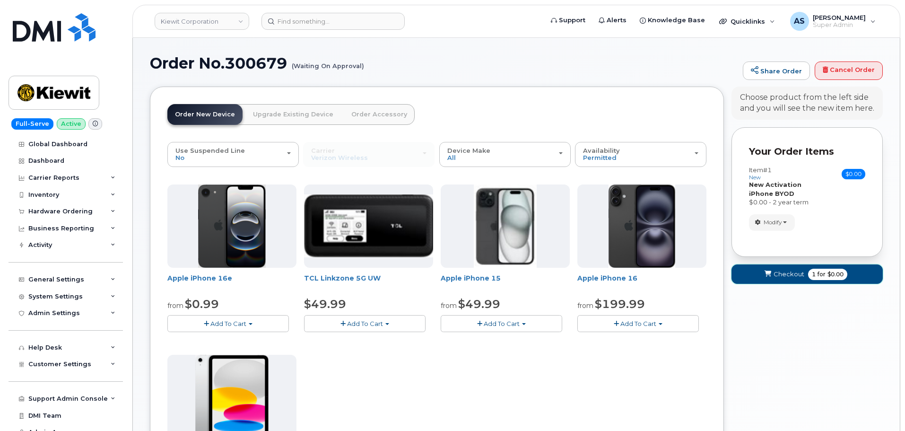
click at [803, 273] on span "Checkout" at bounding box center [789, 274] width 31 height 9
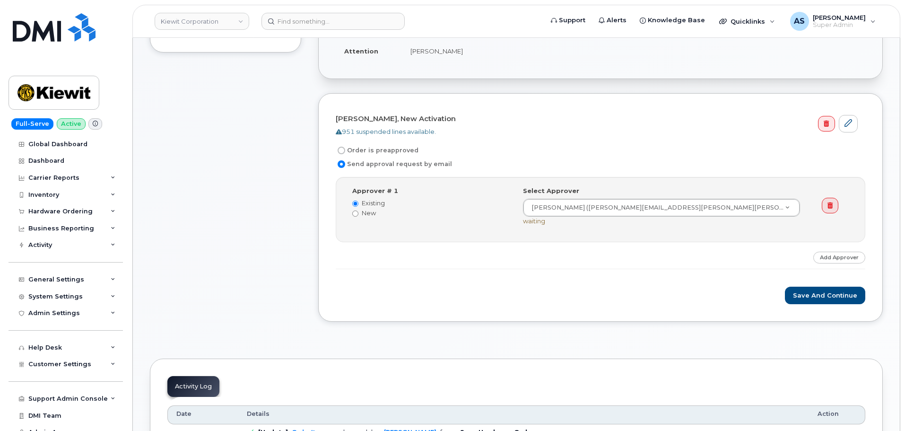
scroll to position [236, 0]
click at [342, 149] on input "Order is preapproved" at bounding box center [342, 150] width 8 height 8
radio input "true"
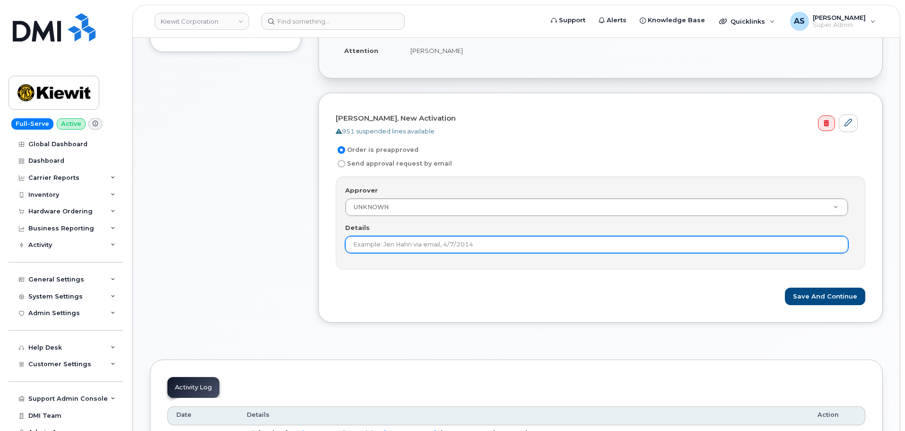
click at [418, 245] on input "Details" at bounding box center [596, 244] width 503 height 17
type input "preapproved"
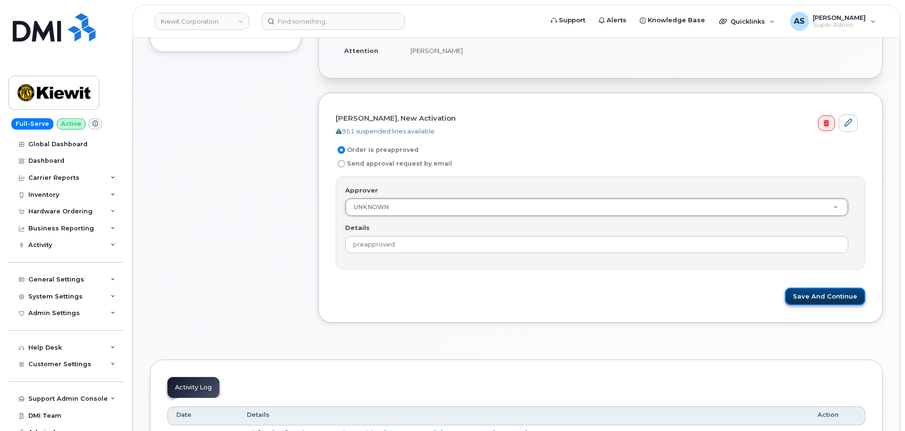
click at [829, 296] on button "Save and Continue" at bounding box center [825, 296] width 80 height 17
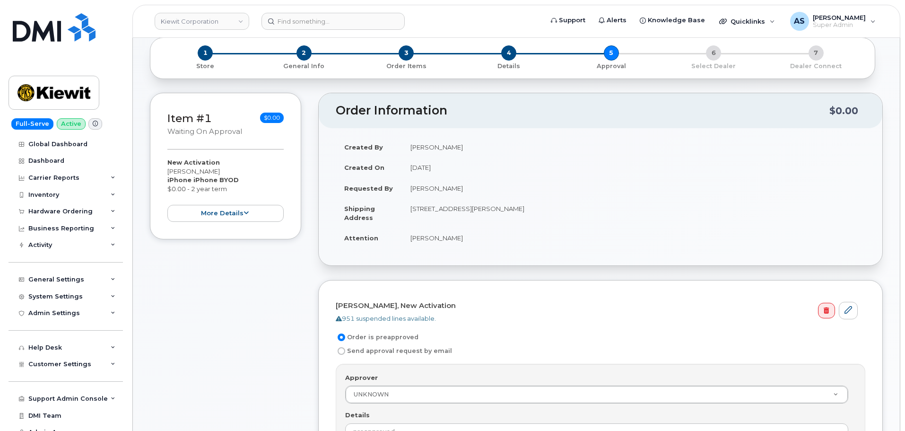
scroll to position [47, 0]
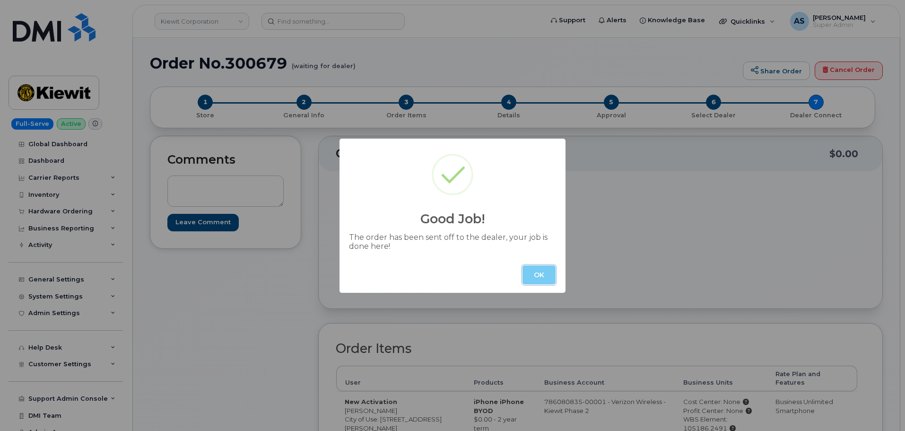
click at [541, 276] on button "OK" at bounding box center [539, 274] width 33 height 19
